Goal: Transaction & Acquisition: Purchase product/service

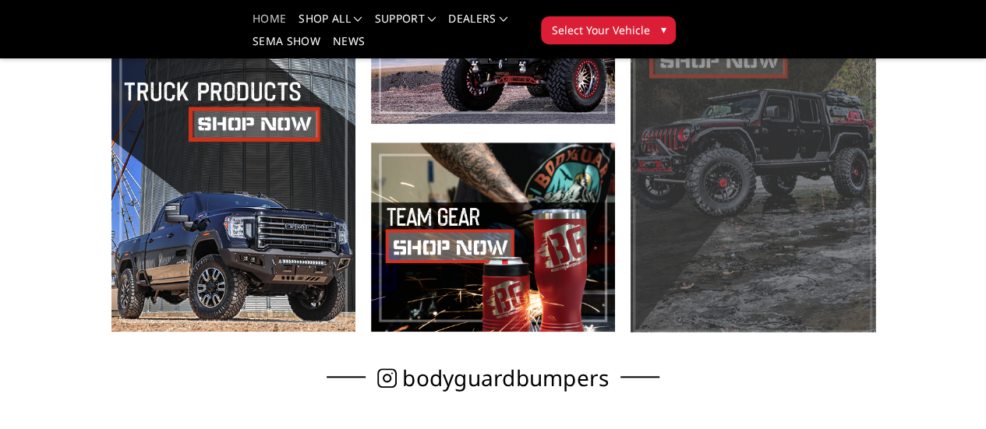
scroll to position [623, 0]
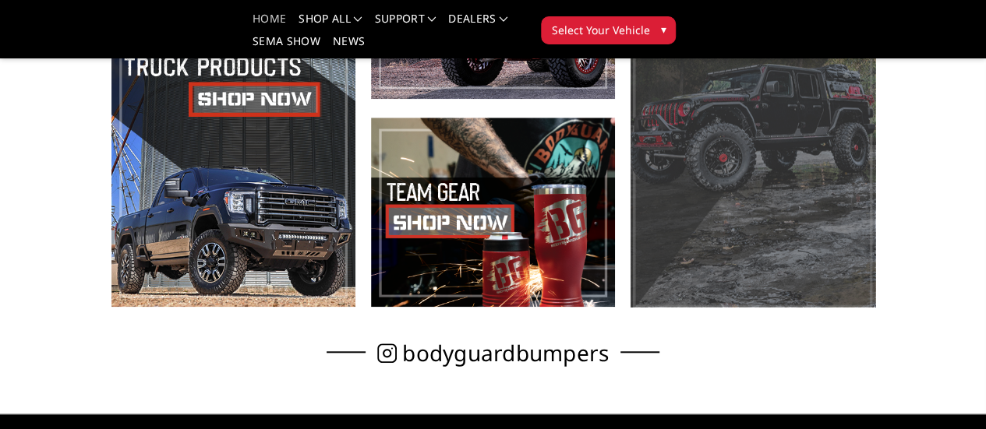
click at [802, 249] on span at bounding box center [752, 108] width 244 height 397
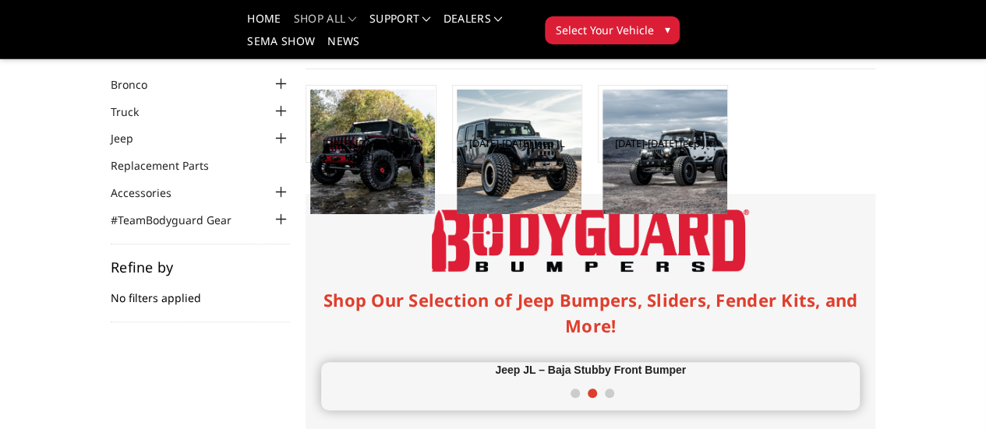
scroll to position [78, 0]
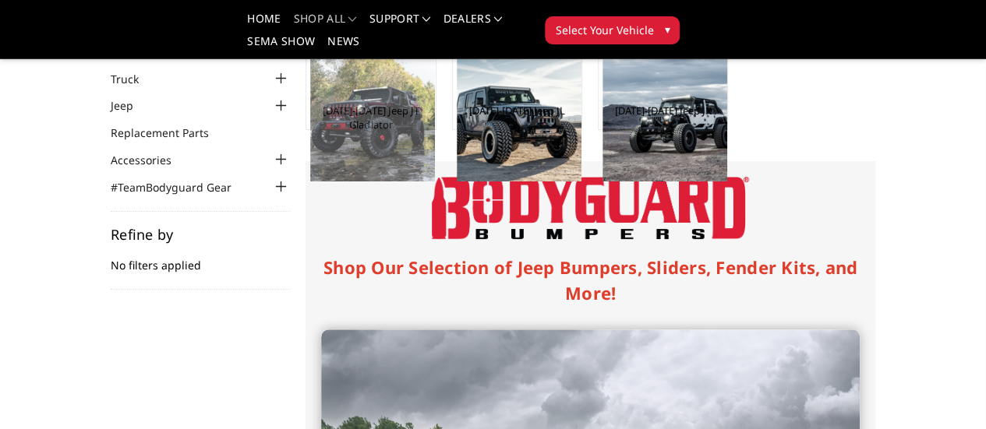
click at [310, 143] on img at bounding box center [372, 119] width 125 height 125
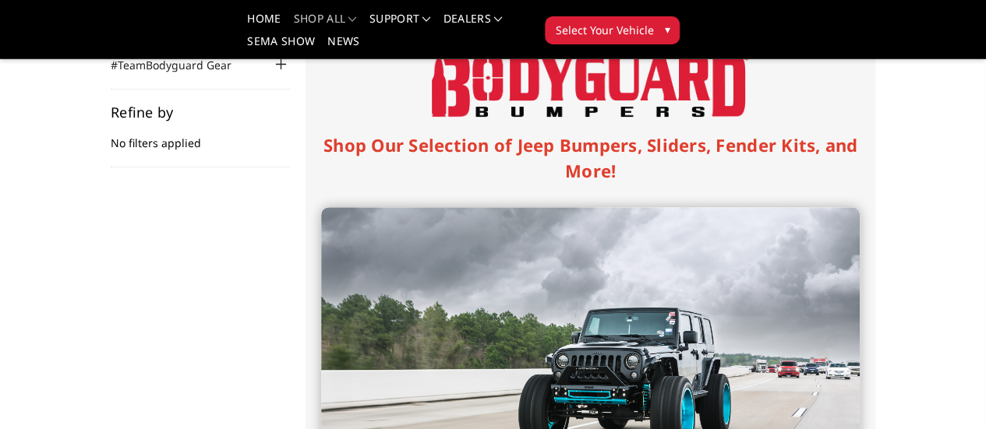
scroll to position [312, 0]
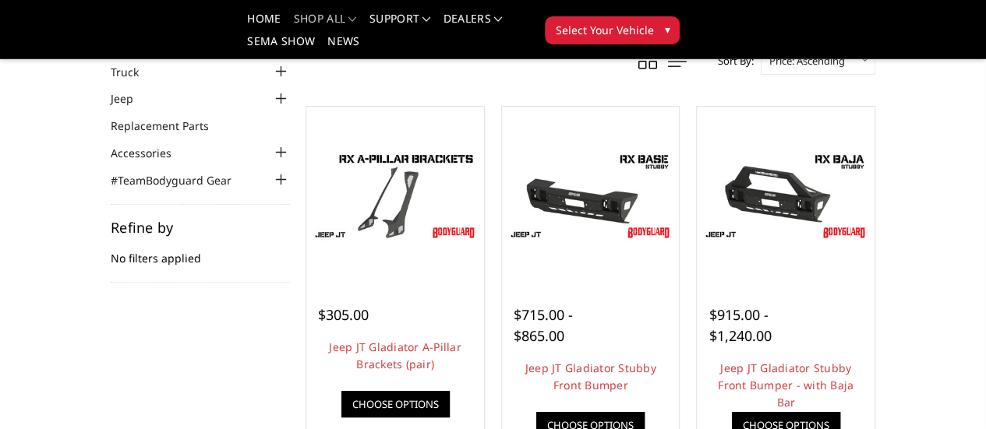
scroll to position [86, 0]
